Goal: Navigation & Orientation: Find specific page/section

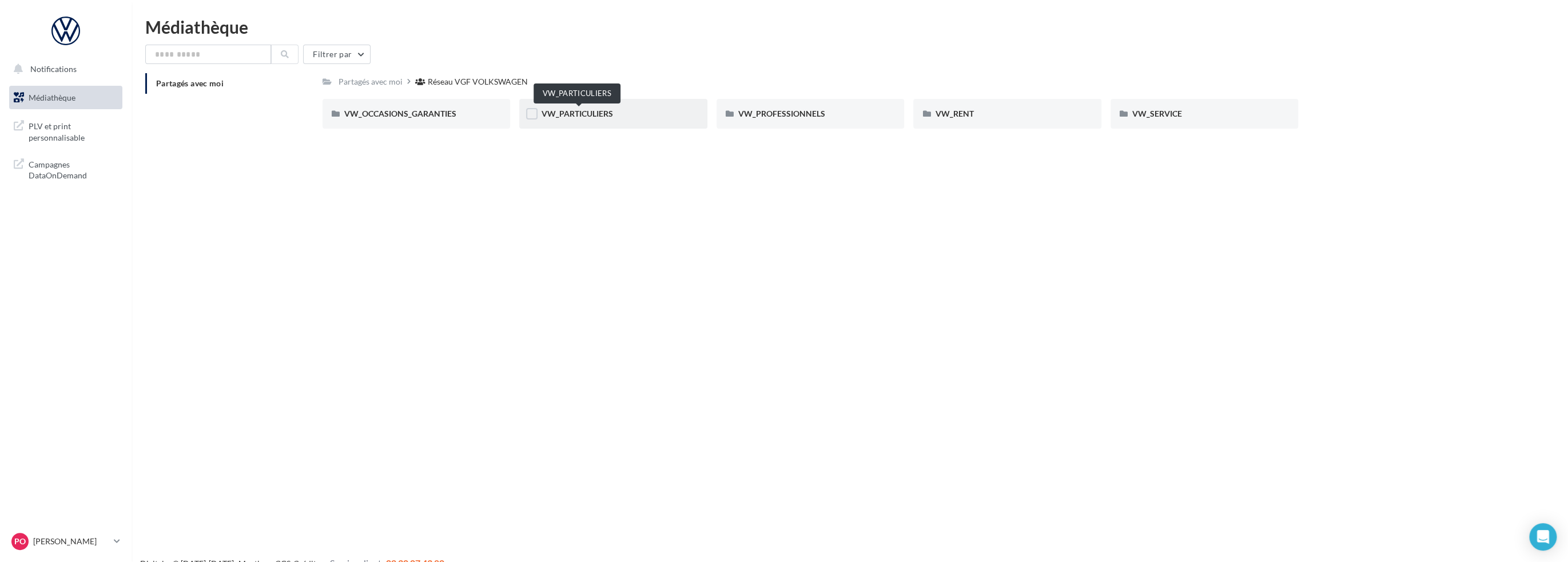
click at [598, 112] on span "VW_PARTICULIERS" at bounding box center [577, 113] width 72 height 10
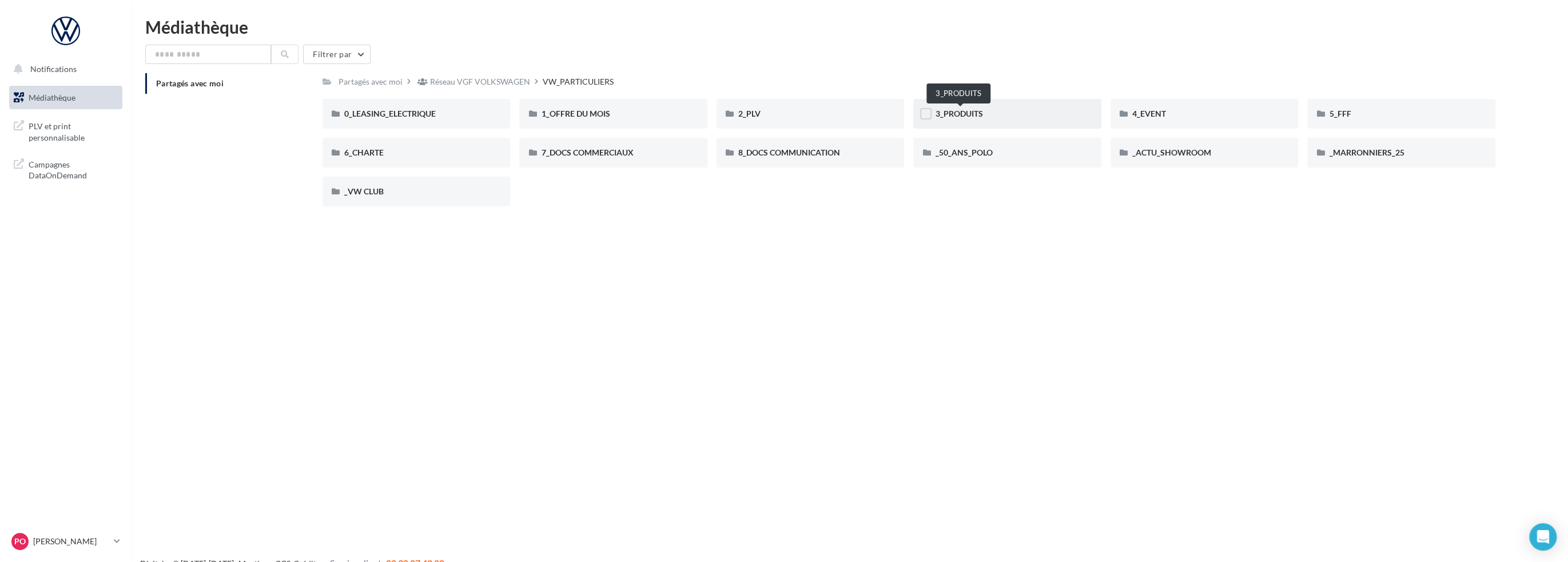
click at [965, 115] on span "3_PRODUITS" at bounding box center [958, 113] width 48 height 10
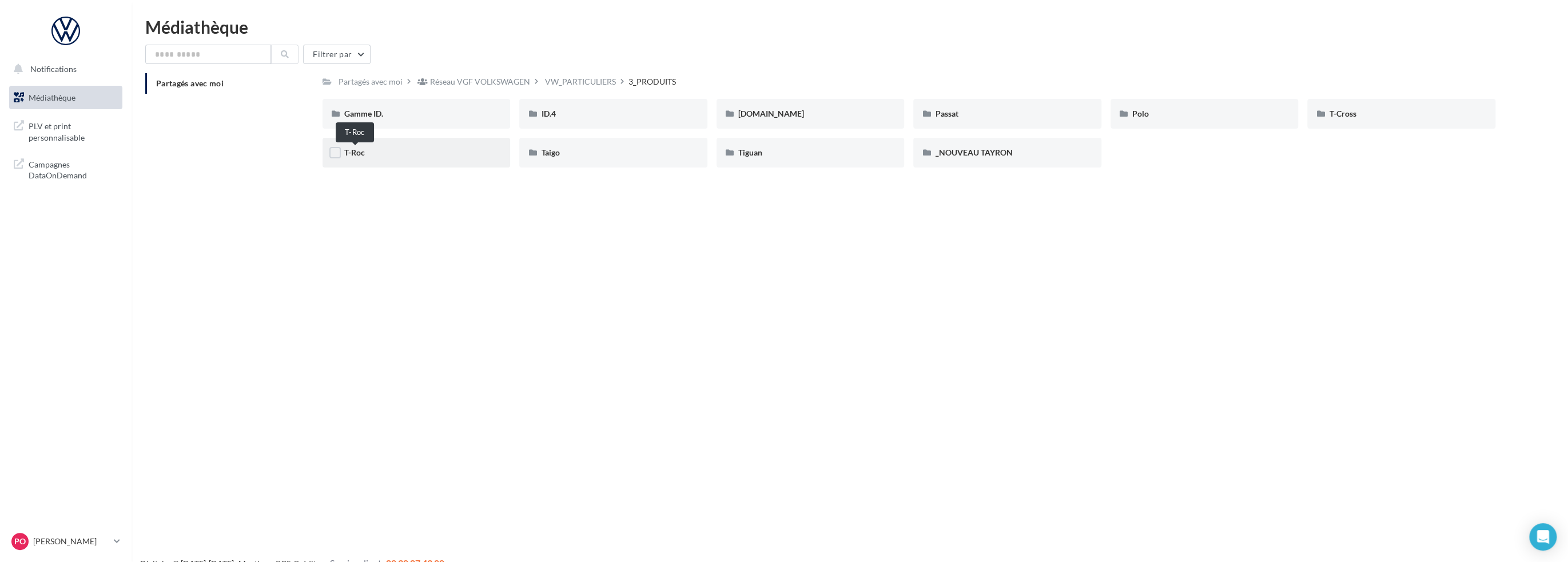
click at [355, 154] on span "T-Roc" at bounding box center [355, 152] width 21 height 10
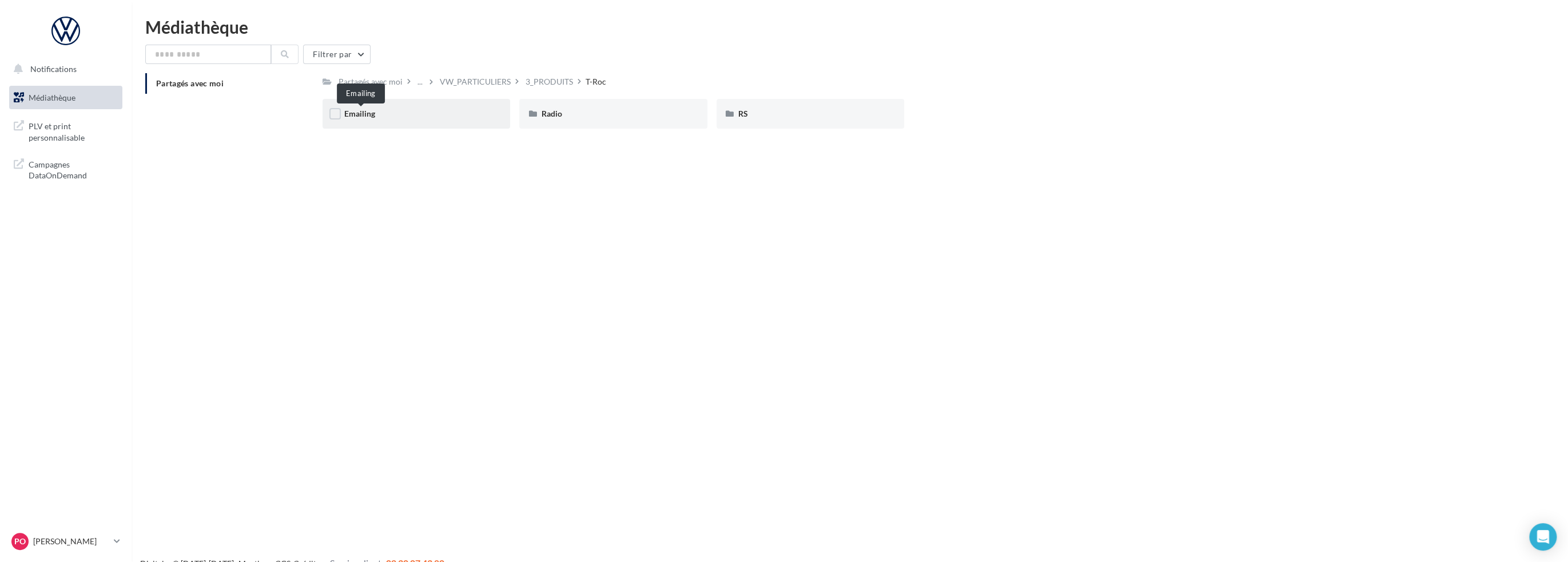
click at [368, 114] on span "Emailing" at bounding box center [359, 113] width 31 height 10
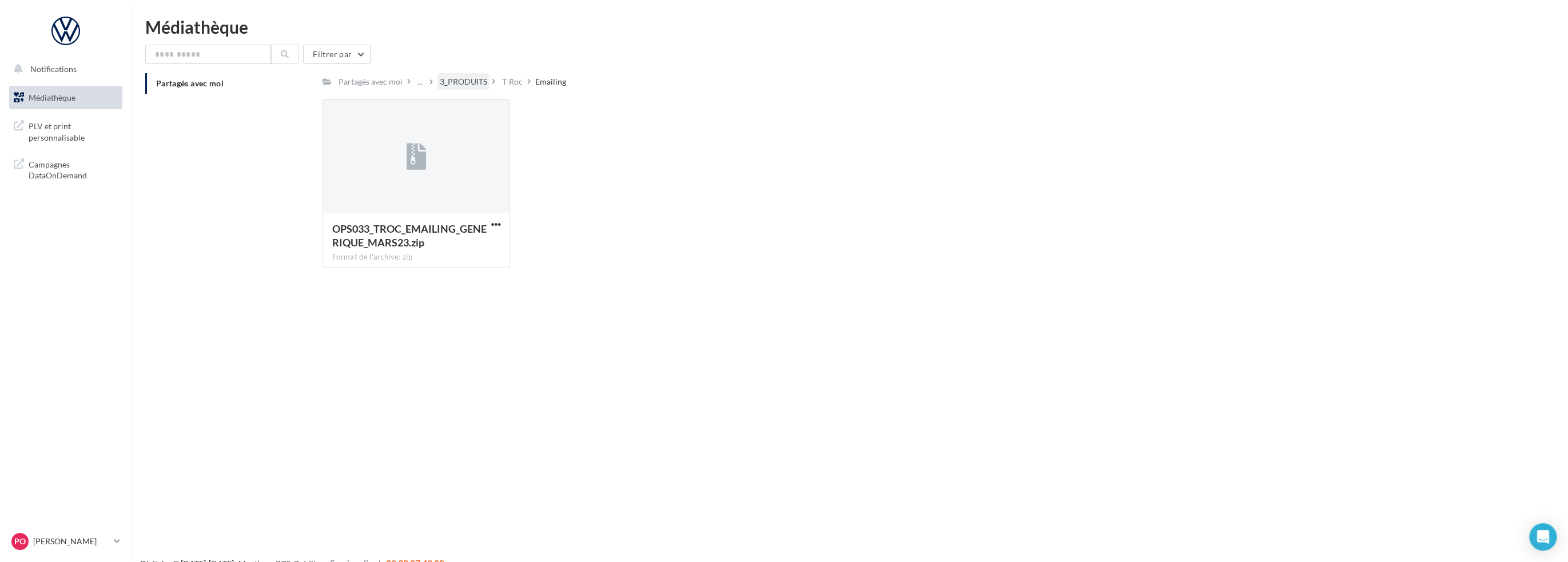
click at [478, 78] on div "3_PRODUITS" at bounding box center [464, 81] width 48 height 11
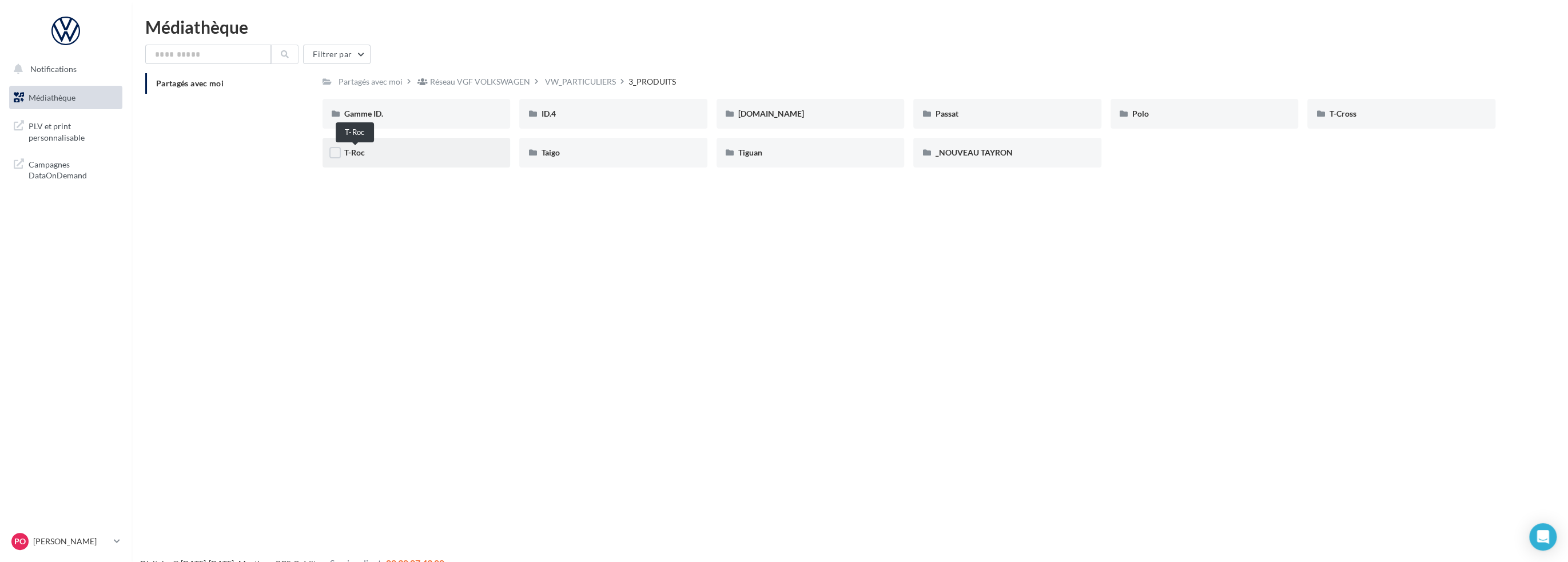
click at [353, 153] on span "T-Roc" at bounding box center [355, 152] width 21 height 10
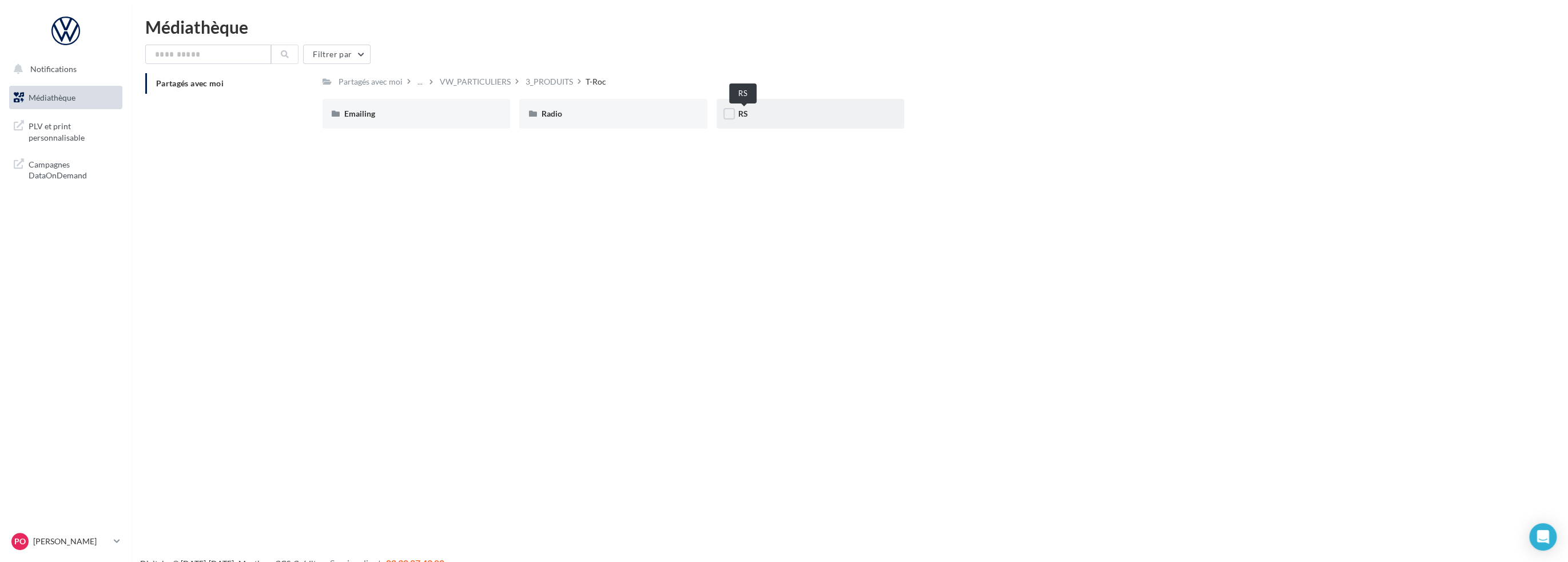
click at [742, 114] on span "RS" at bounding box center [742, 113] width 10 height 10
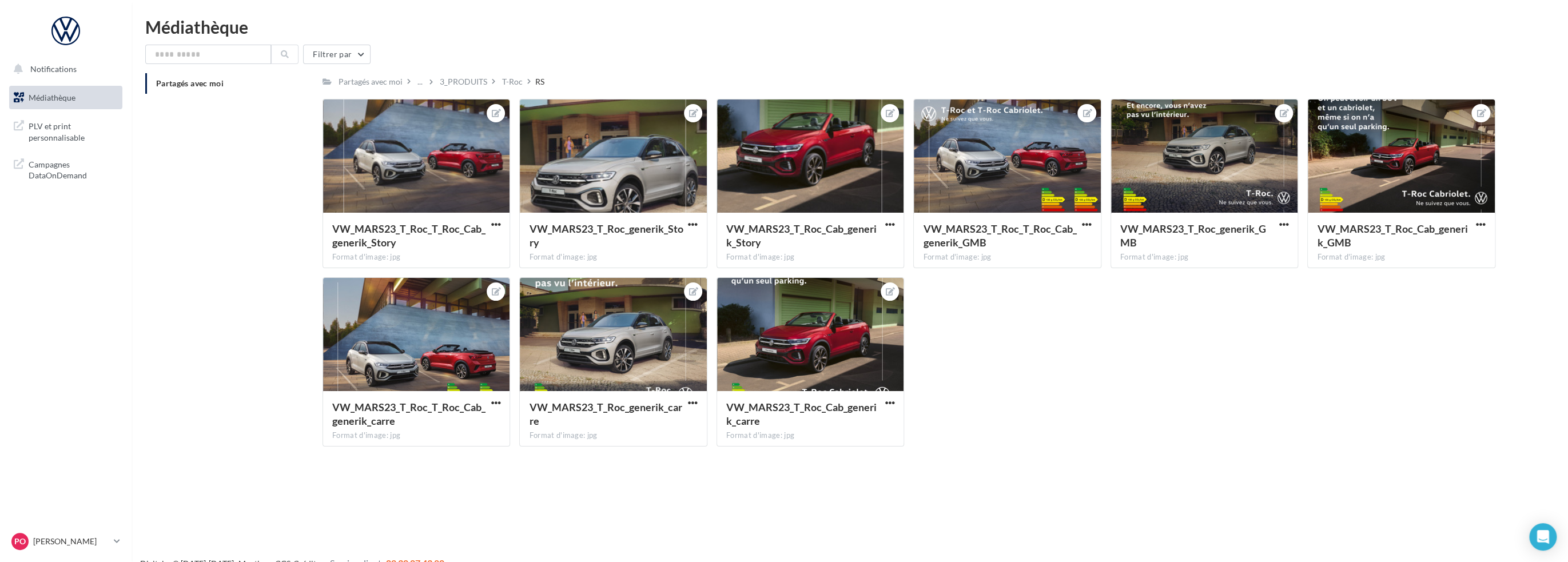
click at [43, 104] on link "Médiathèque" at bounding box center [66, 98] width 118 height 24
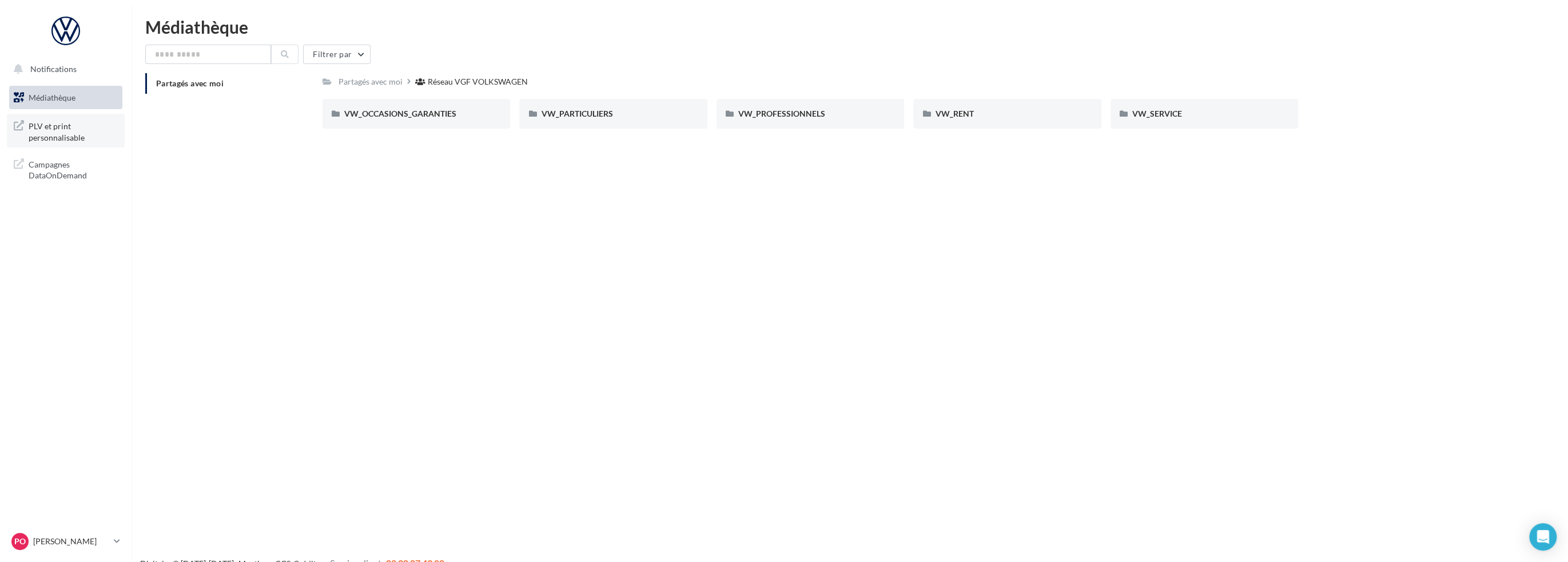
click at [70, 129] on span "PLV et print personnalisable" at bounding box center [73, 130] width 89 height 25
click at [578, 114] on span "VW_PARTICULIERS" at bounding box center [577, 113] width 72 height 10
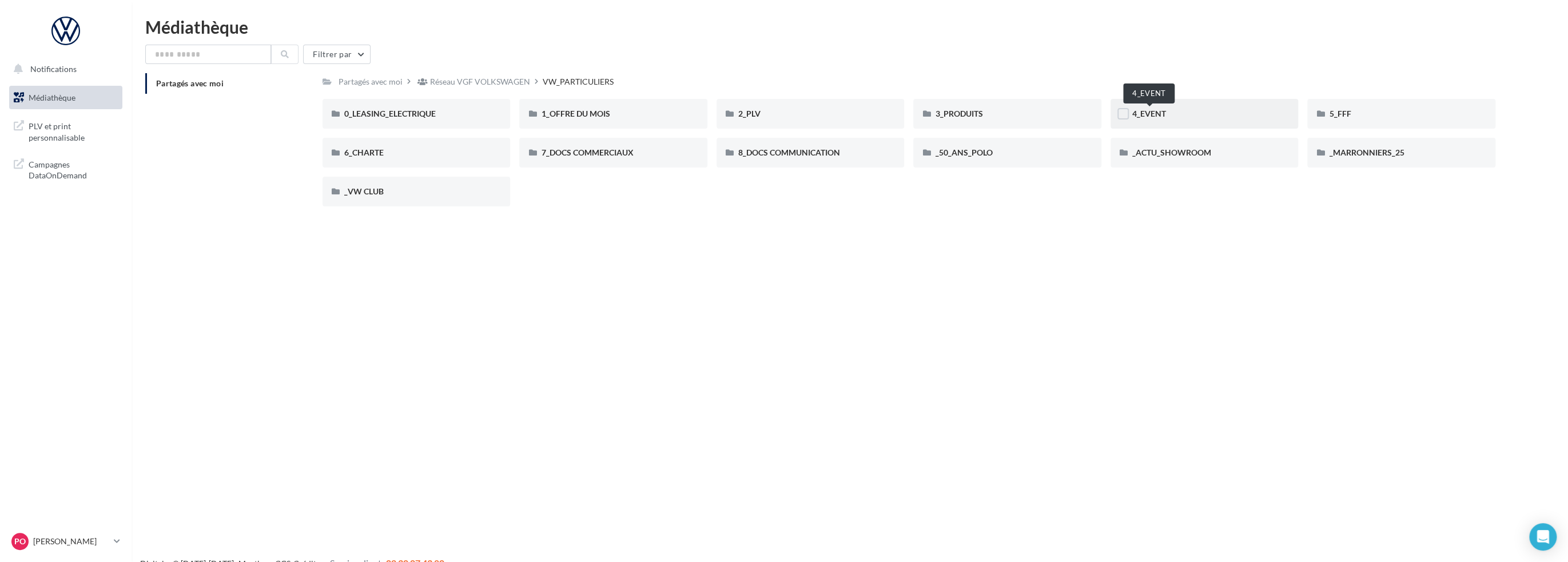
click at [1159, 114] on span "4_EVENT" at bounding box center [1148, 113] width 34 height 10
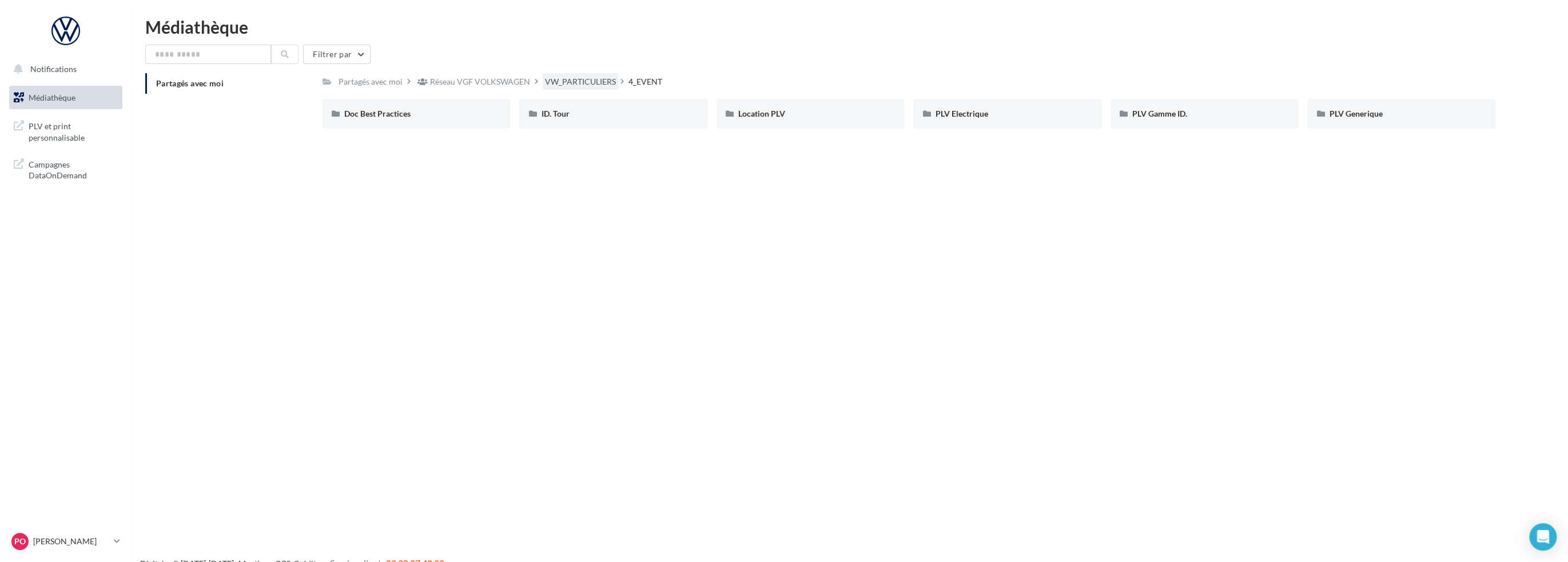
click at [578, 87] on div "VW_PARTICULIERS" at bounding box center [580, 81] width 71 height 11
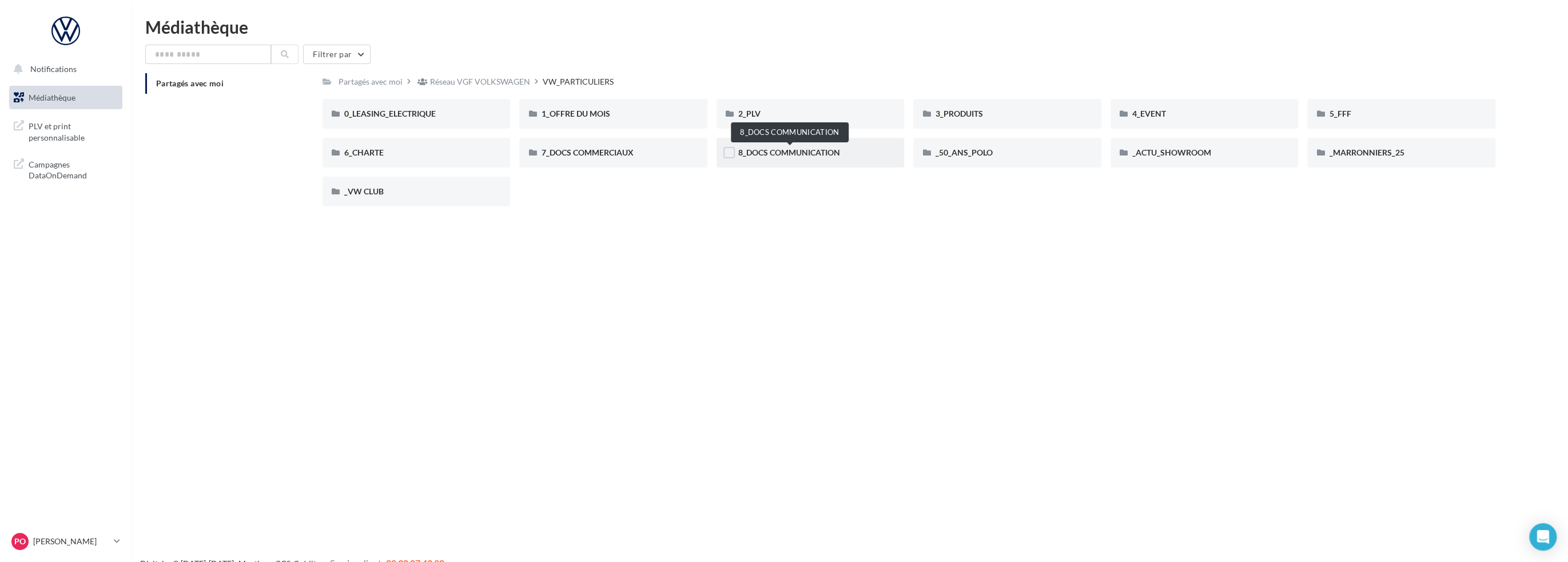
click at [751, 154] on span "8_DOCS COMMUNICATION" at bounding box center [788, 152] width 102 height 10
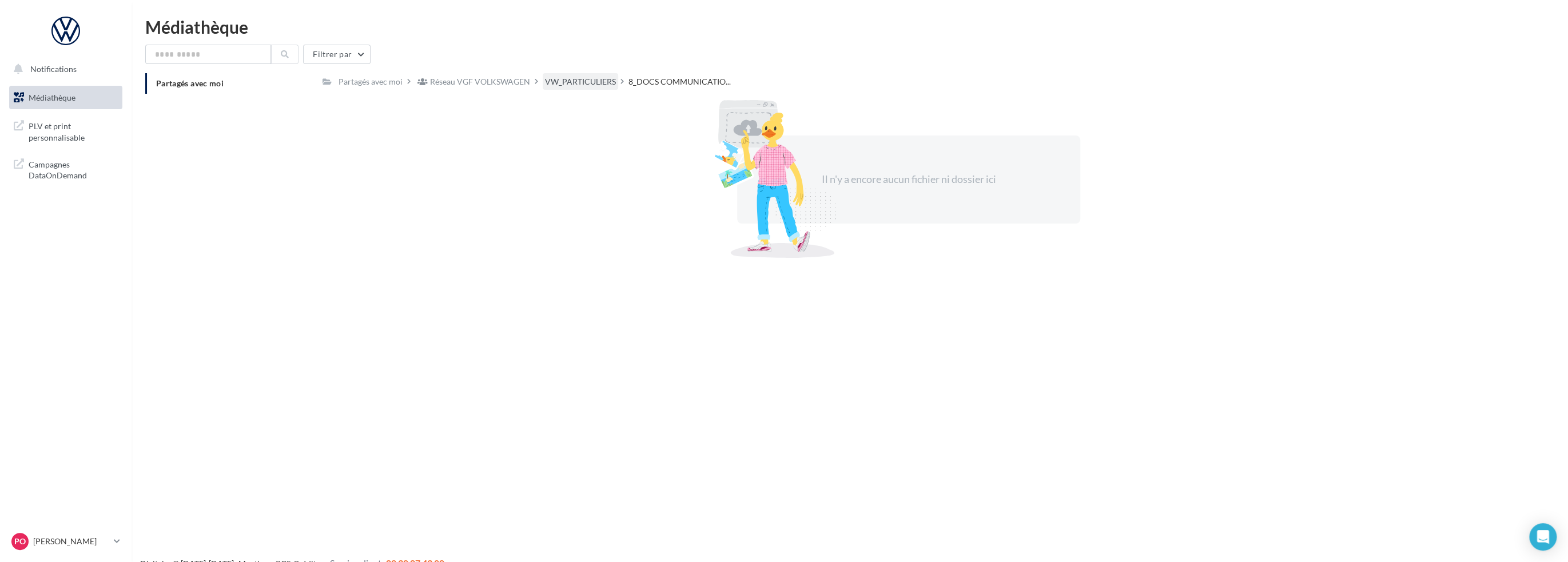
click at [565, 81] on div "VW_PARTICULIERS" at bounding box center [580, 81] width 71 height 11
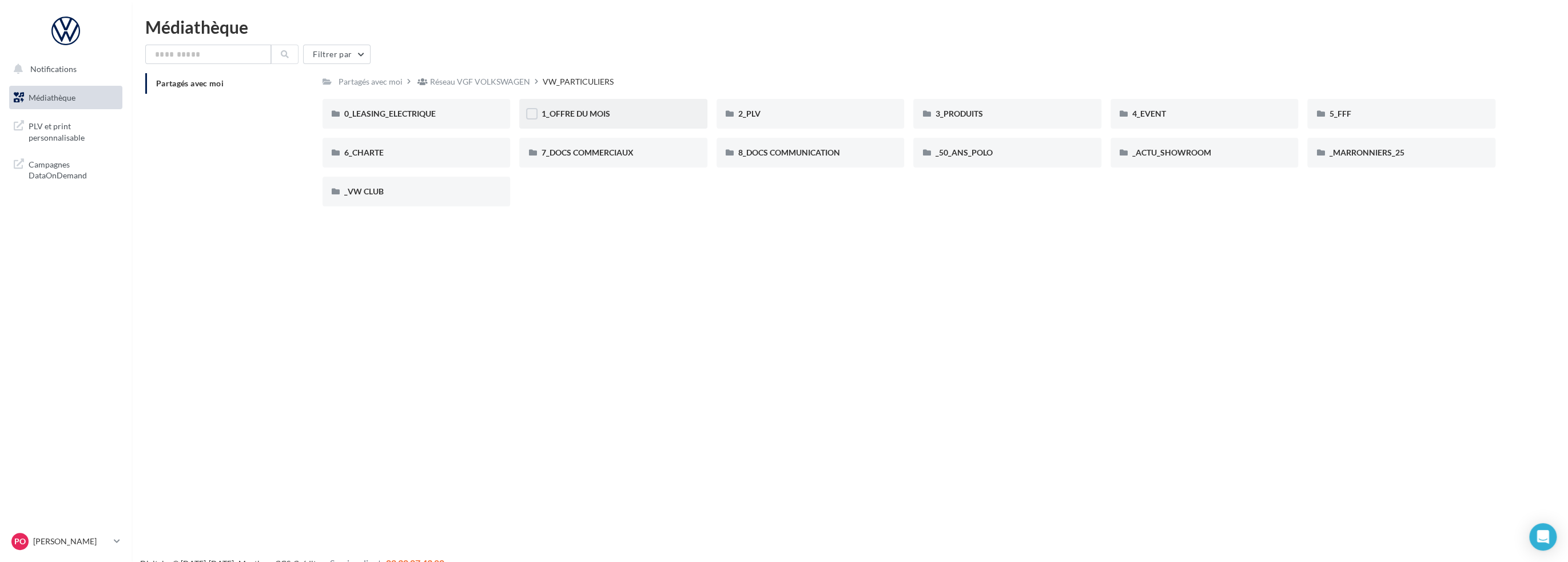
click at [566, 120] on div "1_OFFRE DU MOIS" at bounding box center [613, 114] width 188 height 30
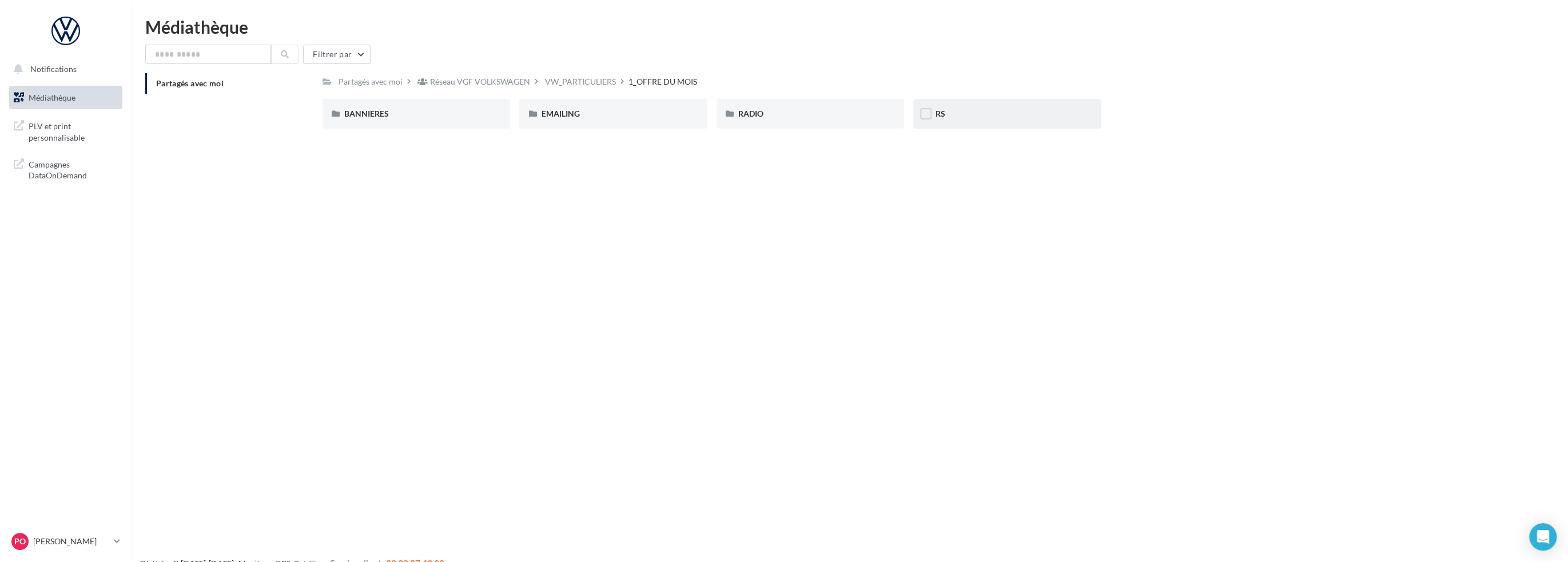
click at [956, 110] on div "RS" at bounding box center [1006, 113] width 144 height 11
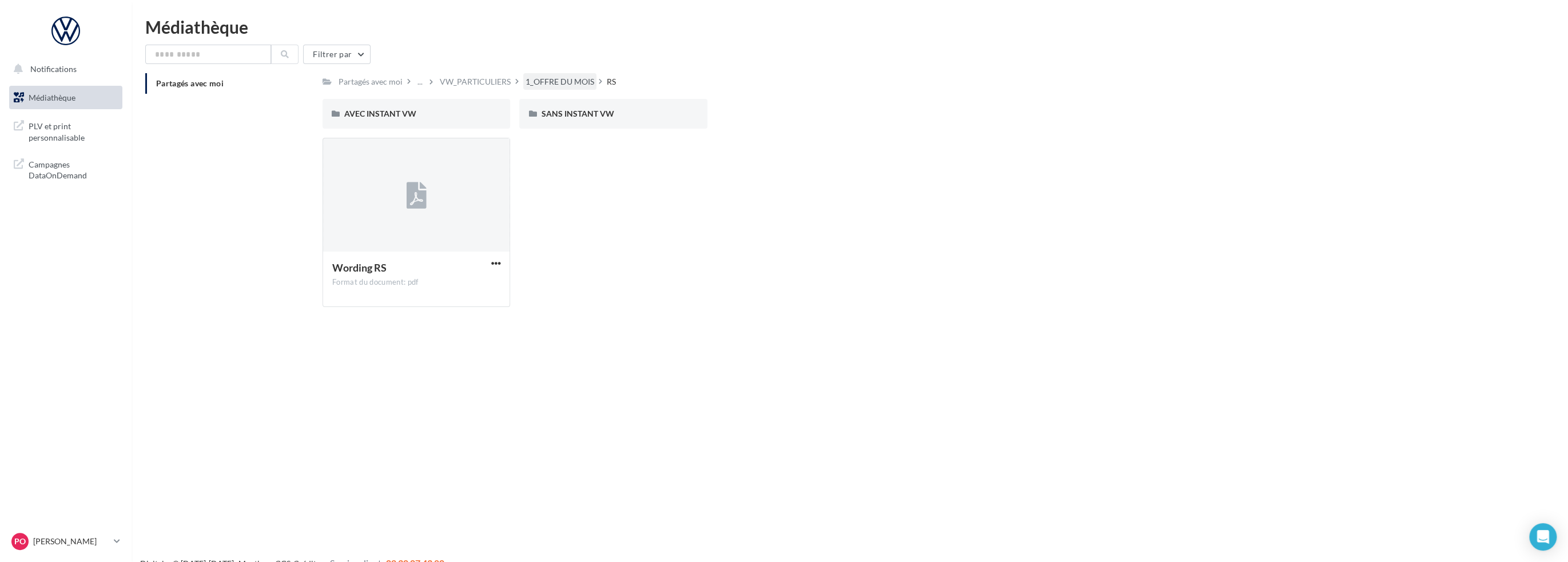
click at [563, 80] on div "1_OFFRE DU MOIS" at bounding box center [560, 81] width 69 height 11
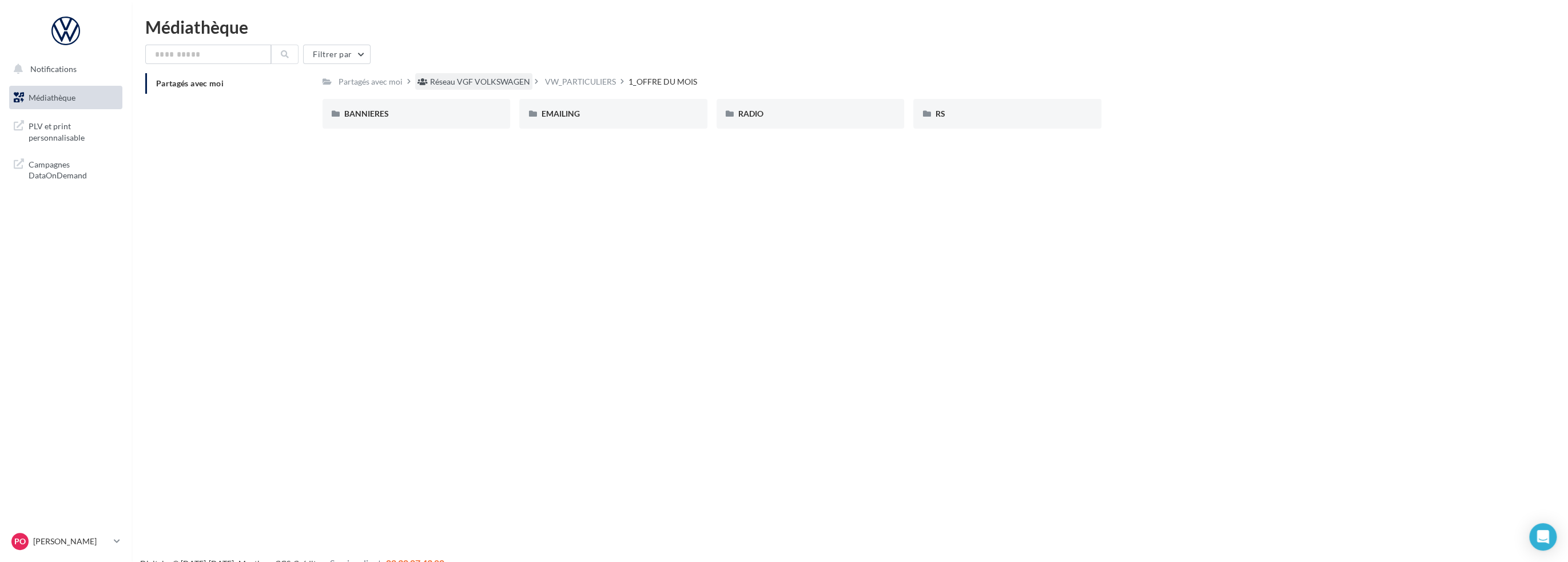
click at [500, 78] on div "Réseau VGF VOLKSWAGEN" at bounding box center [480, 81] width 100 height 11
click at [588, 116] on span "VW_PARTICULIERS" at bounding box center [577, 113] width 72 height 10
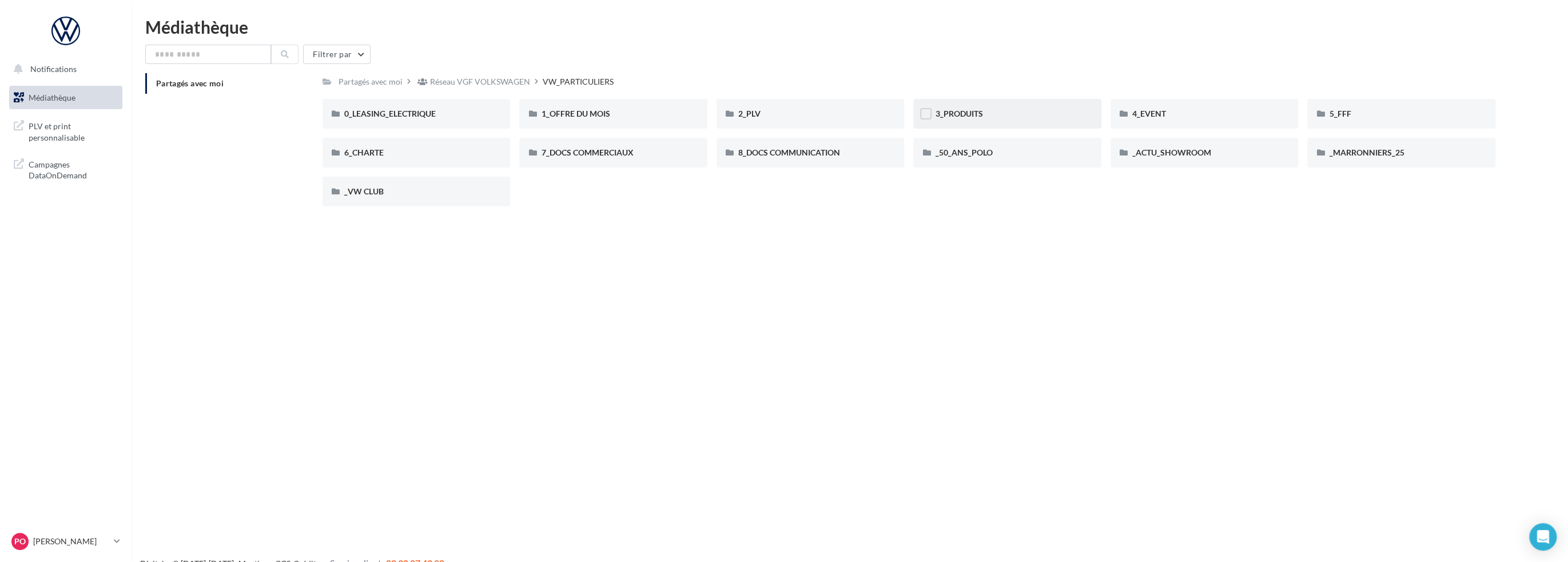
click at [962, 116] on span "3_PRODUITS" at bounding box center [958, 113] width 48 height 10
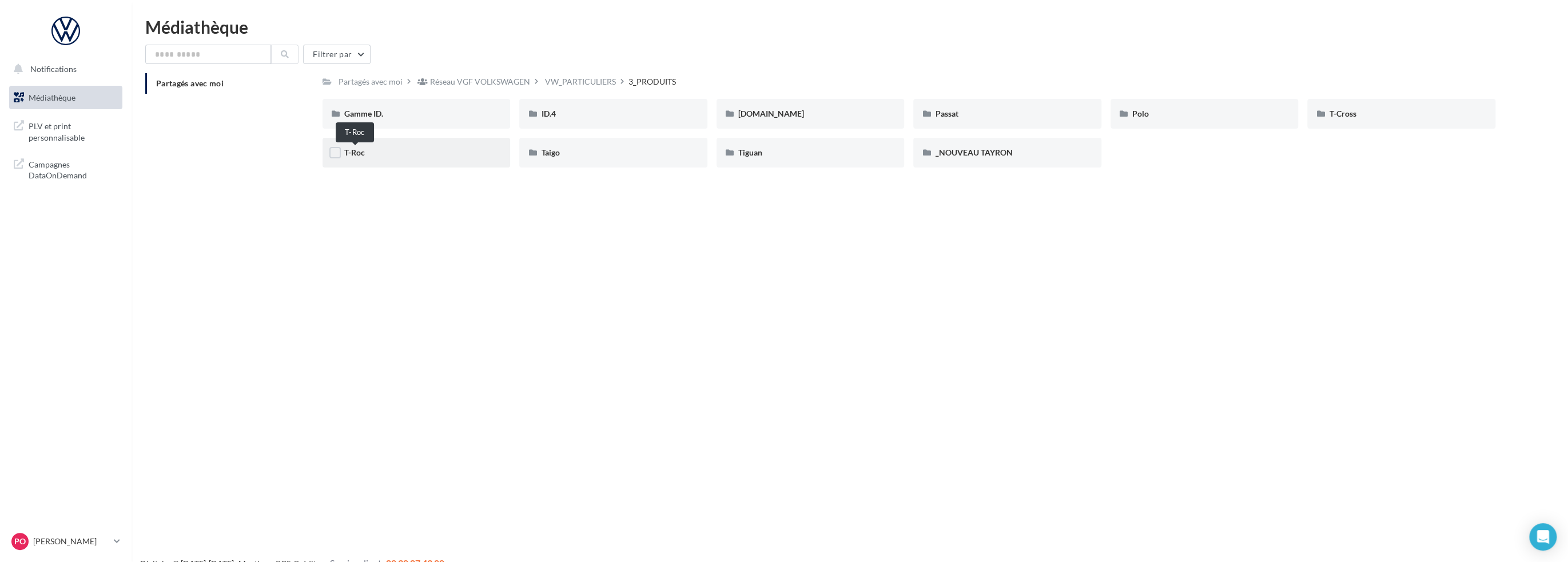
click at [362, 151] on span "T-Roc" at bounding box center [355, 152] width 21 height 10
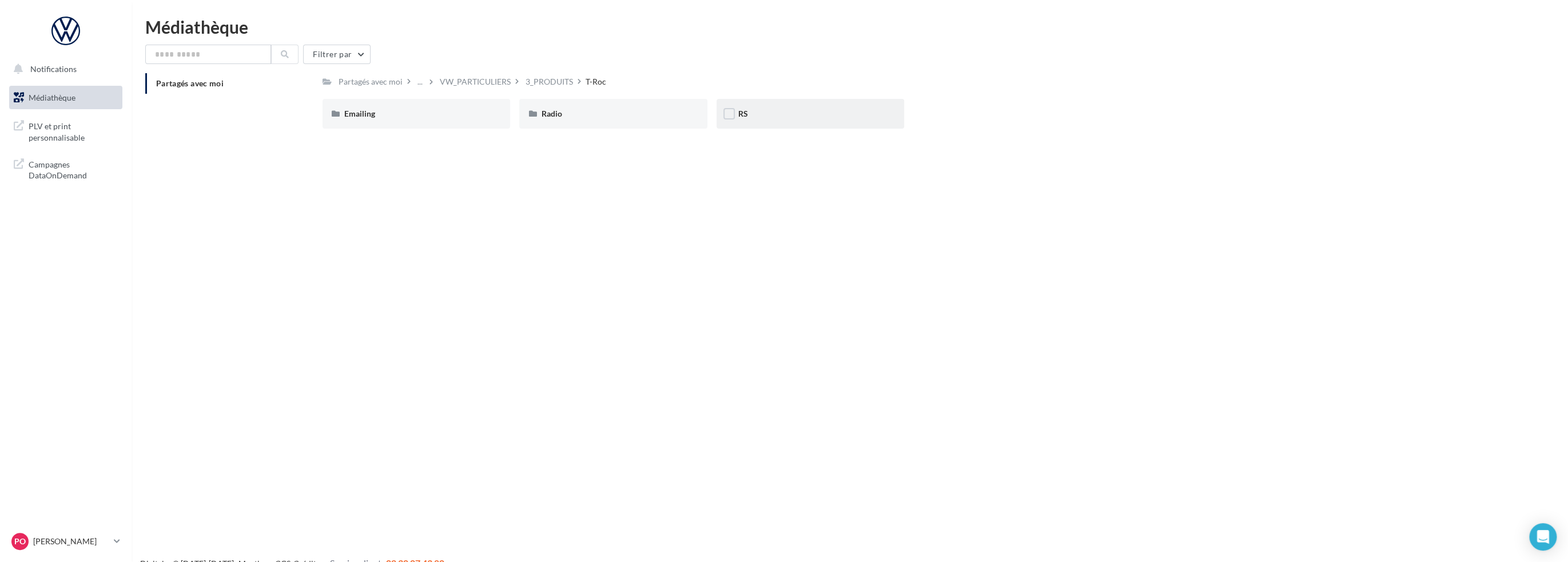
click at [749, 110] on div "RS" at bounding box center [809, 113] width 144 height 11
